Goal: Navigation & Orientation: Find specific page/section

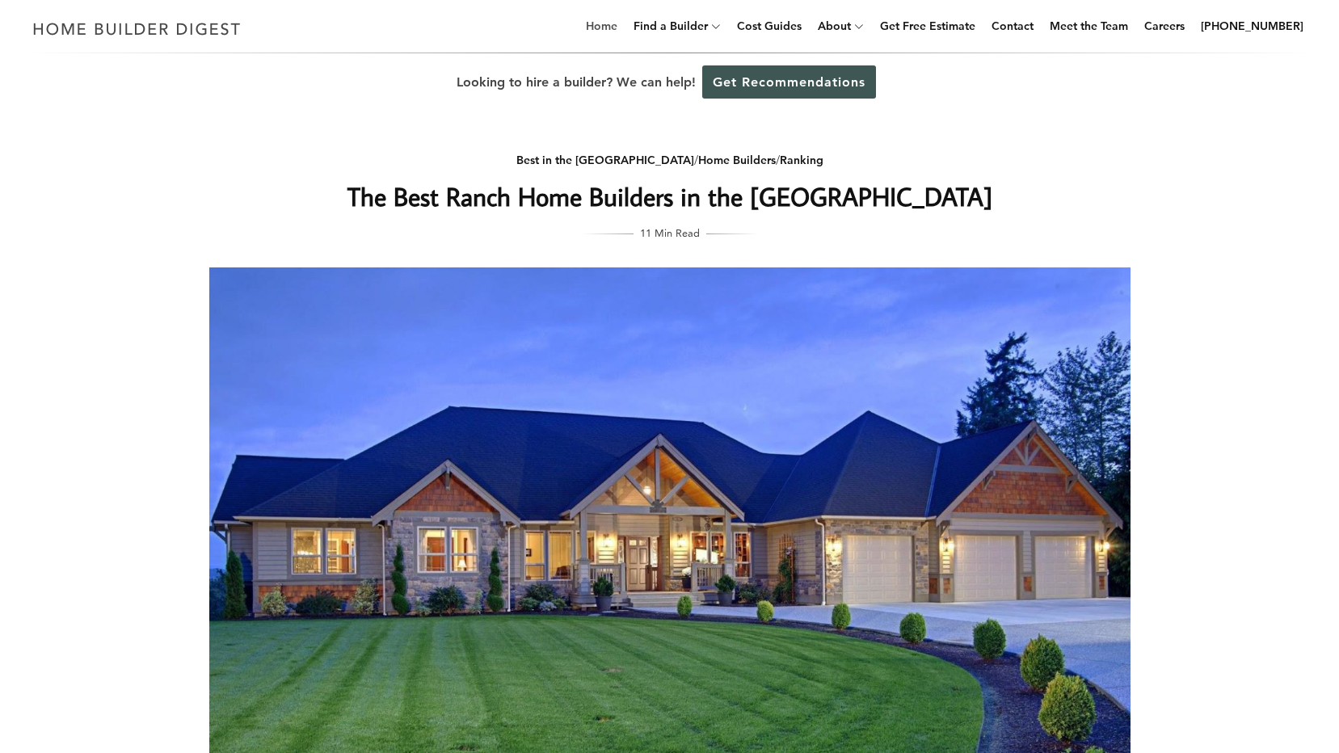
click at [618, 22] on link "Home" at bounding box center [601, 26] width 44 height 52
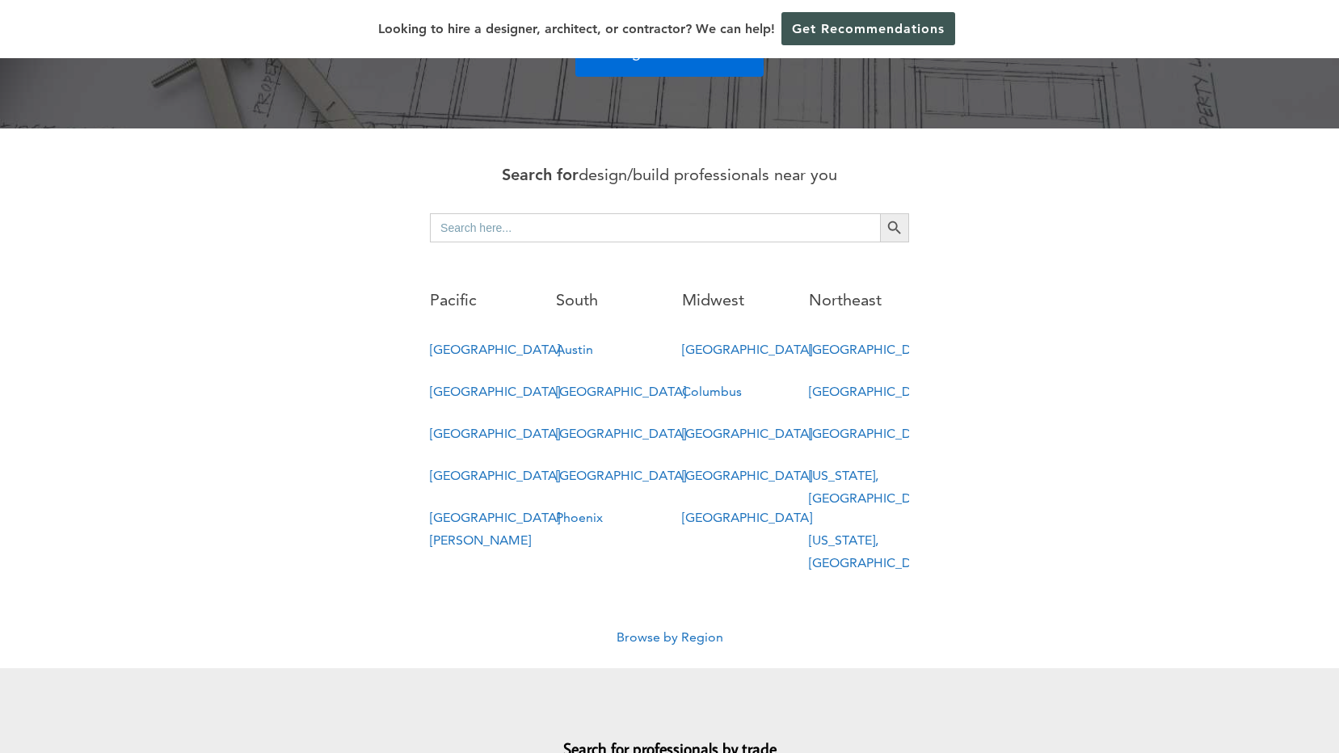
scroll to position [808, 0]
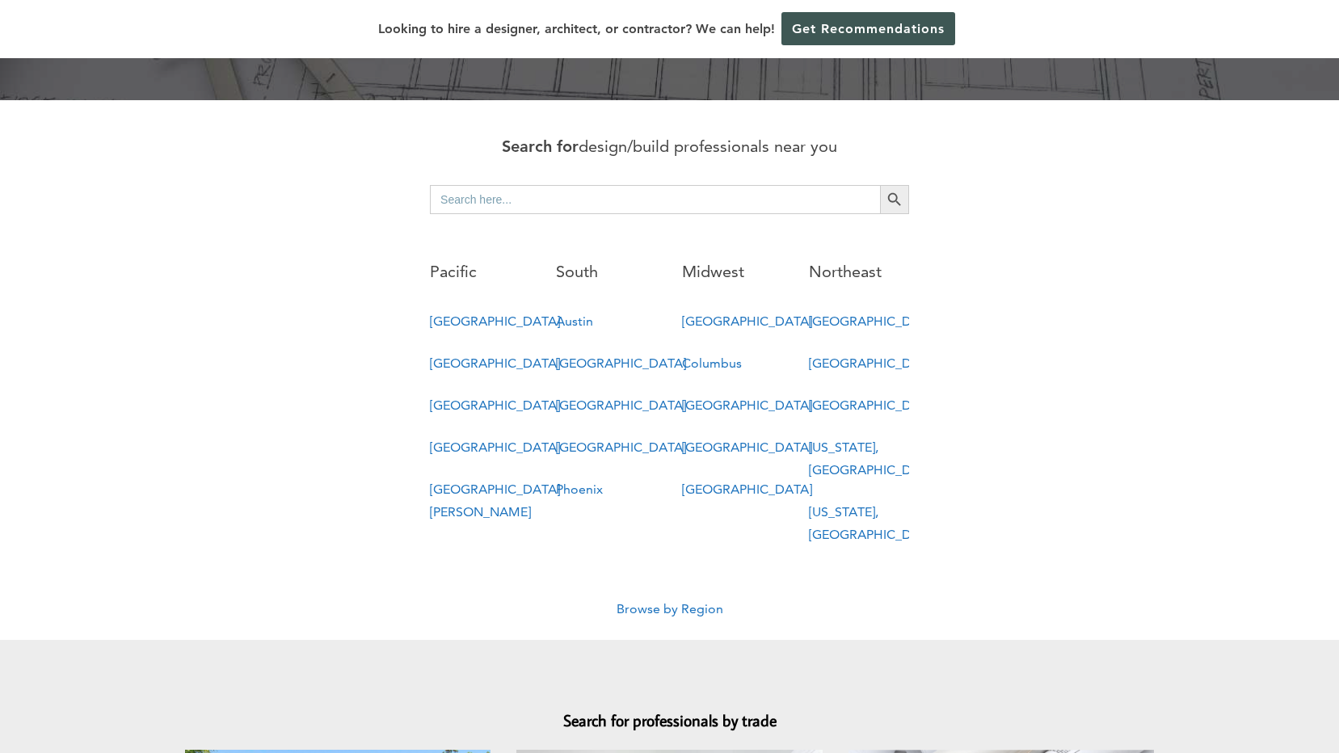
click at [673, 601] on link "Browse by Region" at bounding box center [669, 608] width 107 height 15
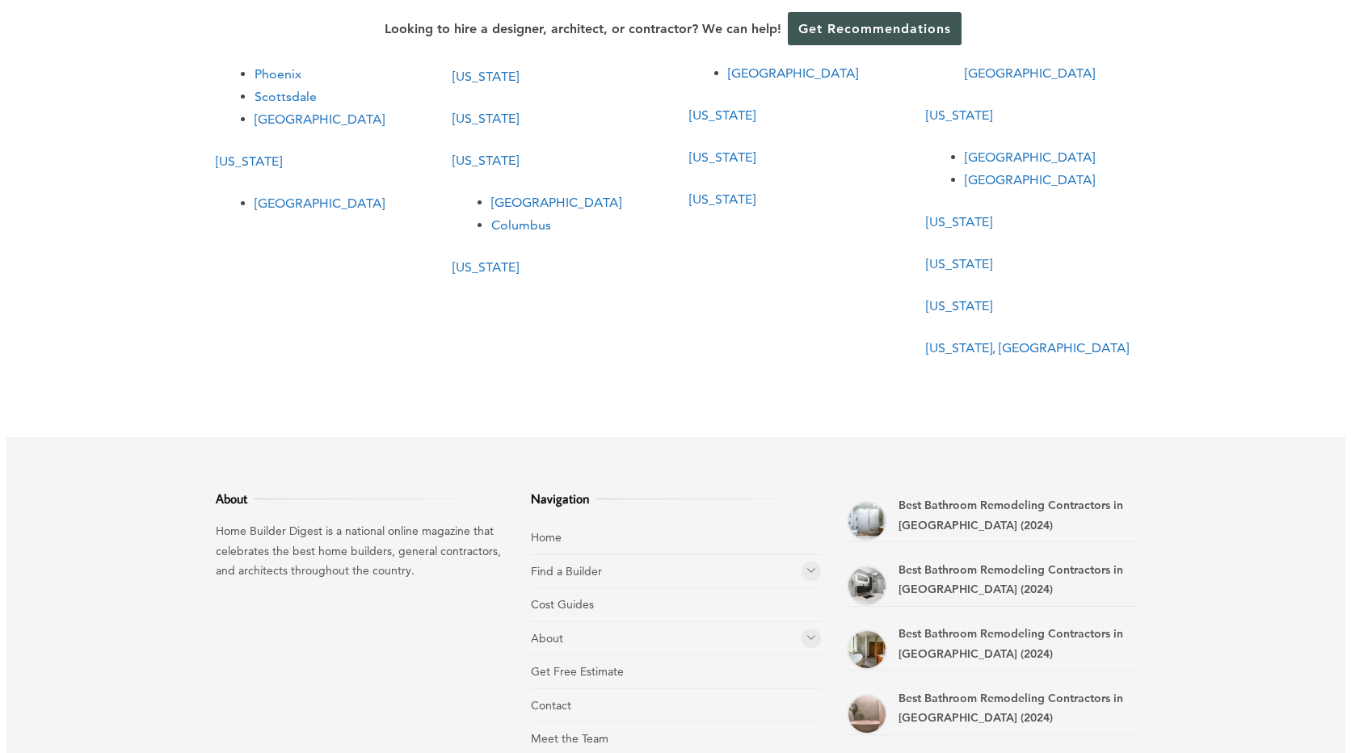
scroll to position [972, 0]
